Goal: Navigation & Orientation: Understand site structure

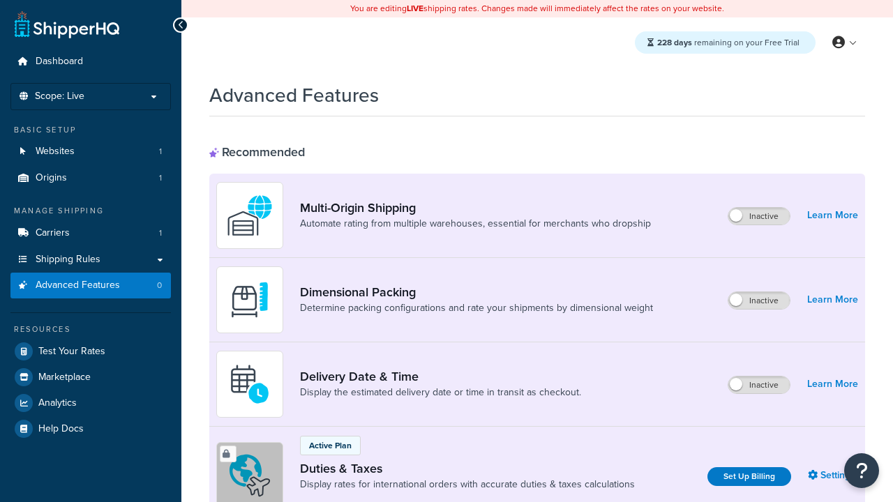
scroll to position [452, 0]
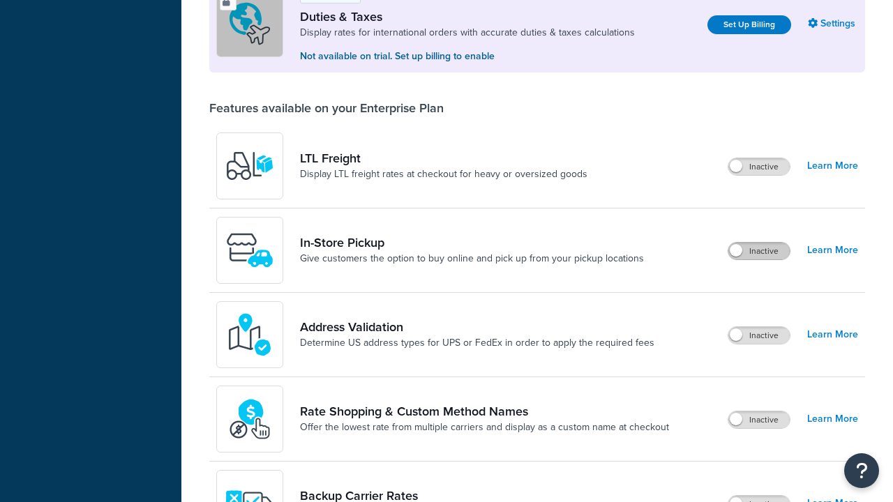
click at [759, 251] on label "Inactive" at bounding box center [758, 251] width 61 height 17
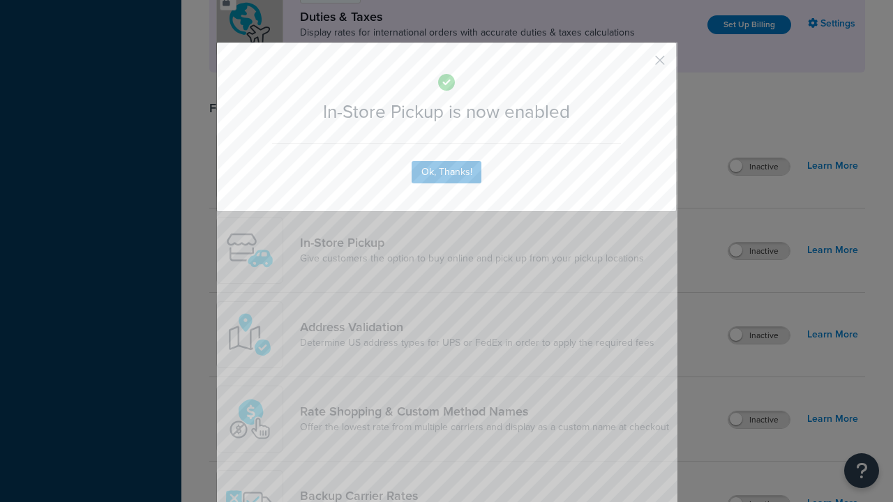
click at [639, 65] on button "button" at bounding box center [638, 64] width 3 height 3
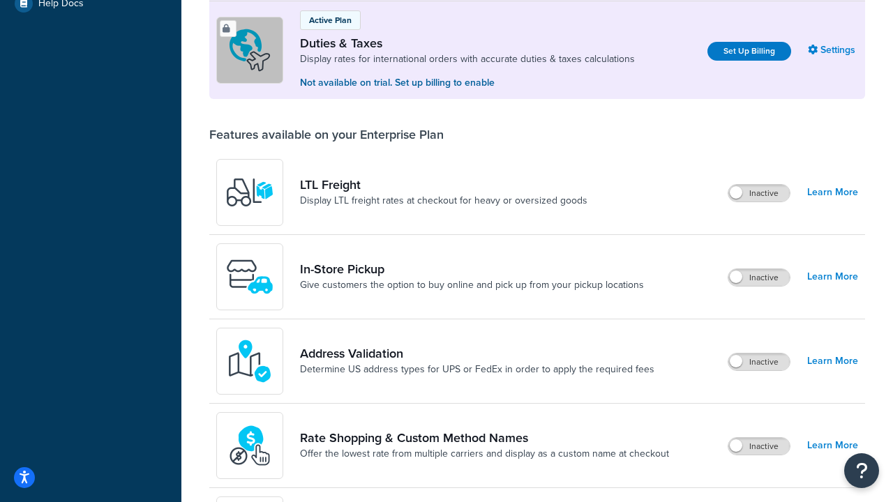
scroll to position [452, 0]
